Goal: Task Accomplishment & Management: Manage account settings

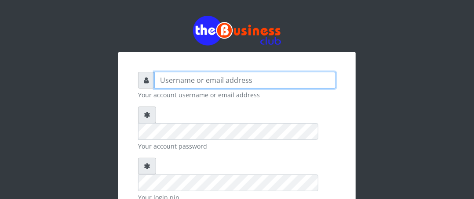
type input "Boboyen"
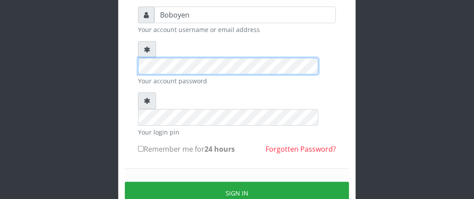
scroll to position [84, 0]
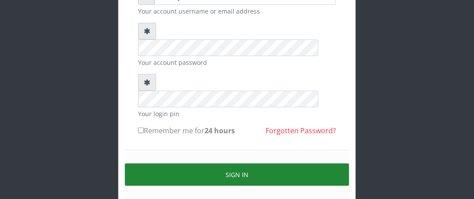
click at [211, 164] on button "Sign in" at bounding box center [237, 175] width 224 height 22
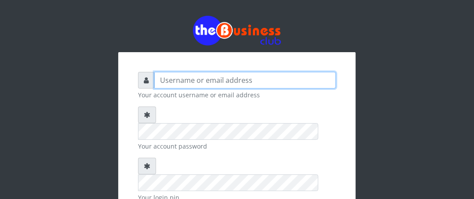
type input "Boboyen"
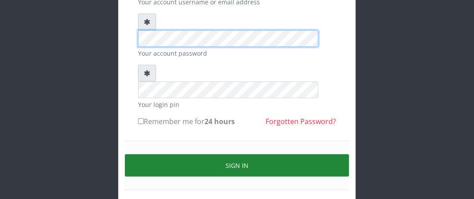
scroll to position [103, 0]
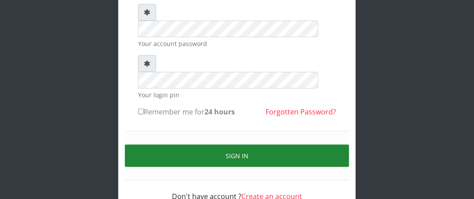
click at [213, 145] on button "Sign in" at bounding box center [237, 156] width 224 height 22
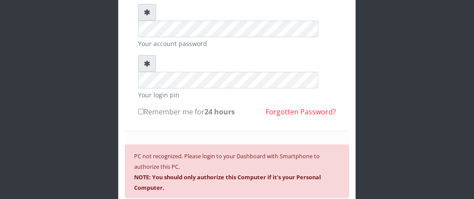
click at [195, 145] on div "PC not recognized. Please login to your Dashboard with Smartphone to authorize …" at bounding box center [237, 172] width 224 height 54
click at [149, 152] on small "PC not recognized. Please login to your Dashboard with Smartphone to authorize …" at bounding box center [227, 172] width 187 height 40
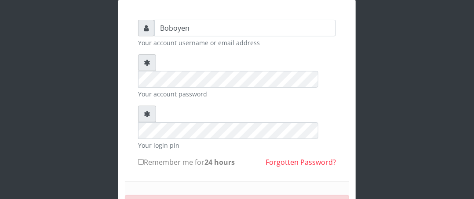
scroll to position [0, 0]
